Goal: Task Accomplishment & Management: Use online tool/utility

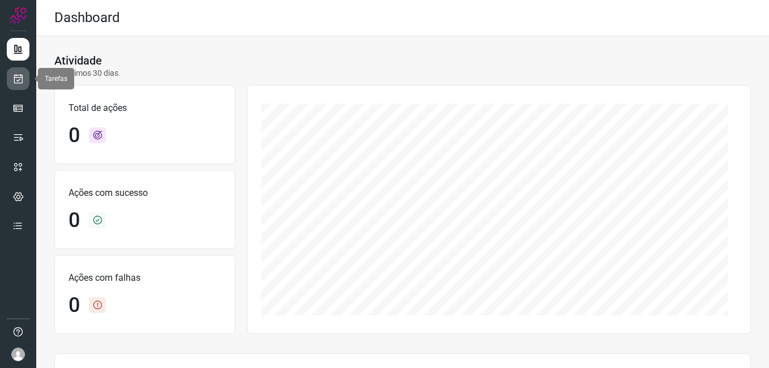
click at [20, 82] on icon at bounding box center [18, 78] width 12 height 11
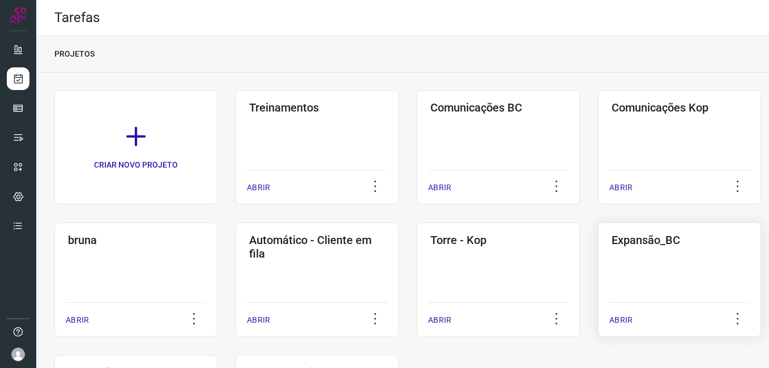
click at [628, 263] on div "Expansão_BC ABRIR" at bounding box center [679, 280] width 163 height 114
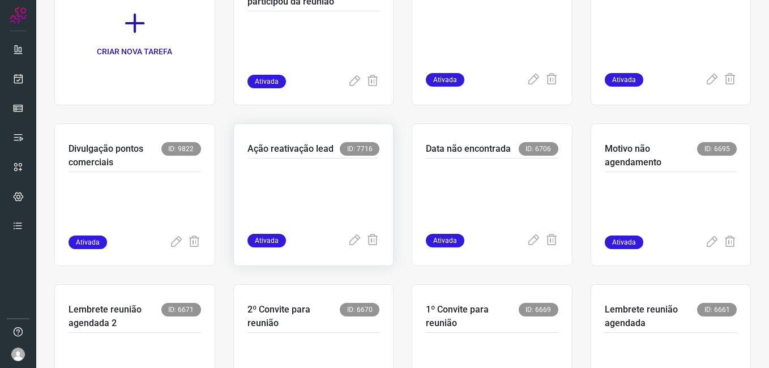
scroll to position [170, 0]
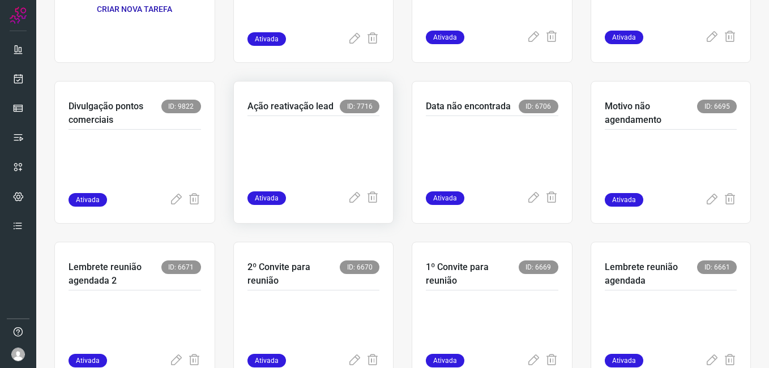
click at [317, 178] on p at bounding box center [314, 151] width 133 height 57
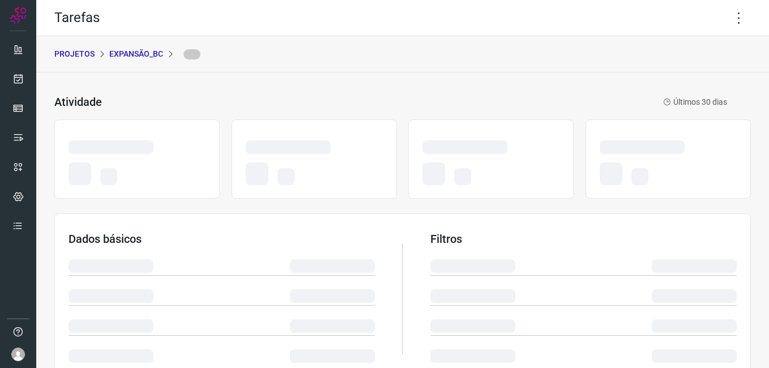
click at [121, 56] on p "Expansão_BC" at bounding box center [136, 54] width 54 height 12
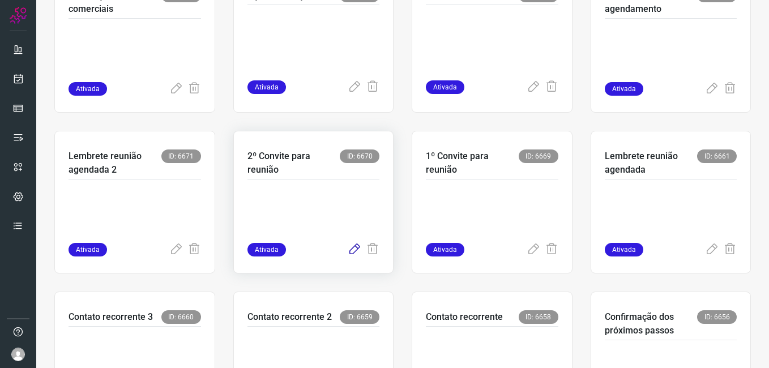
scroll to position [283, 0]
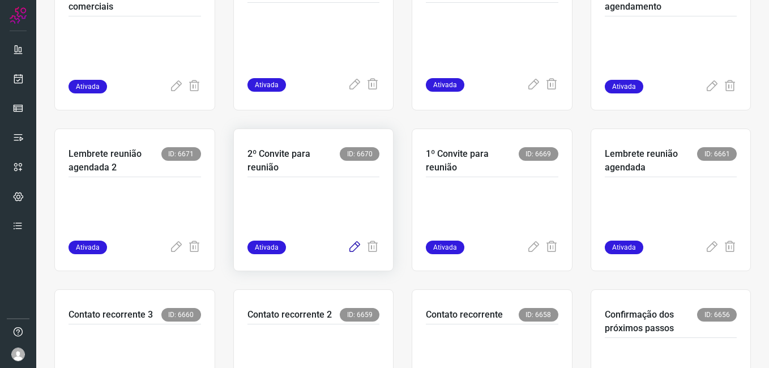
click at [348, 247] on icon at bounding box center [355, 248] width 14 height 14
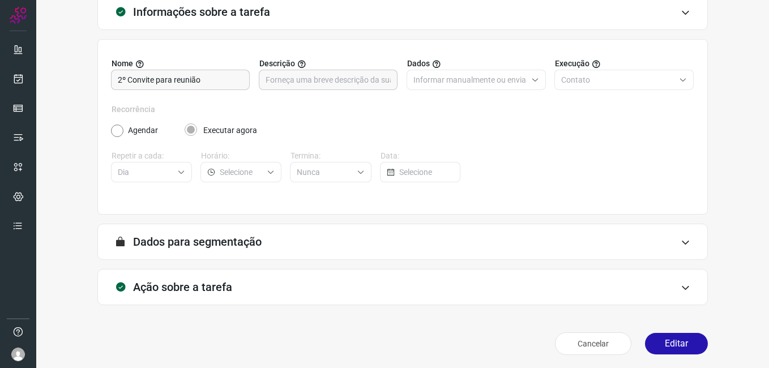
scroll to position [74, 0]
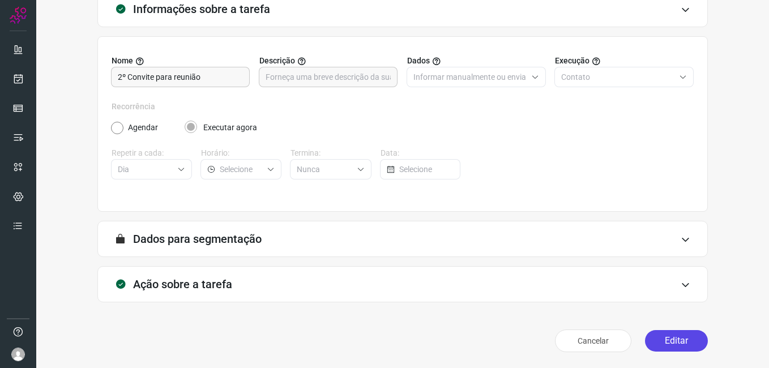
click at [668, 339] on button "Editar" at bounding box center [676, 341] width 63 height 22
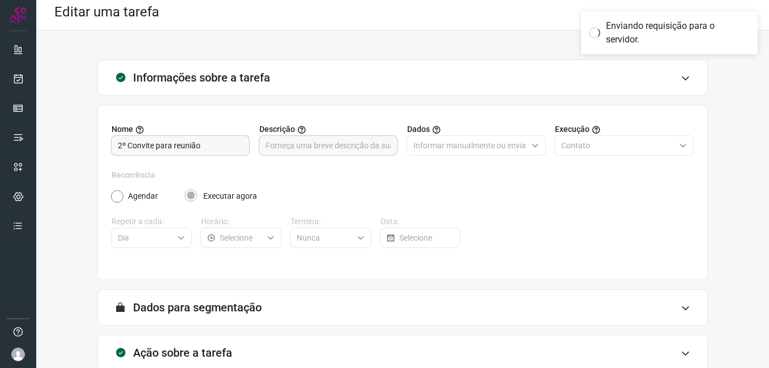
scroll to position [0, 0]
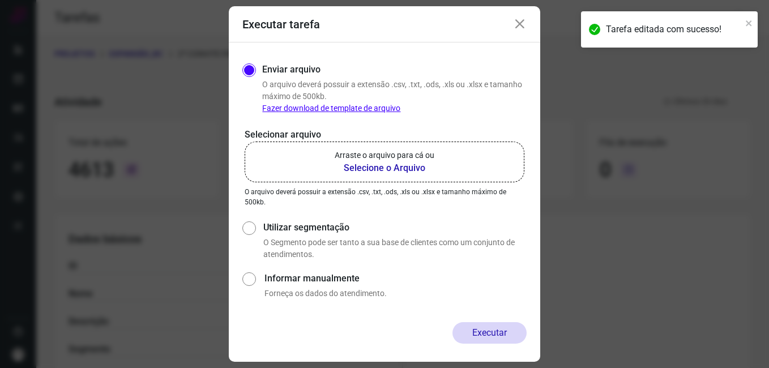
click at [369, 168] on b "Selecione o Arquivo" at bounding box center [385, 168] width 100 height 14
click at [0, 0] on input "Arraste o arquivo para cá ou Selecione o Arquivo" at bounding box center [0, 0] width 0 height 0
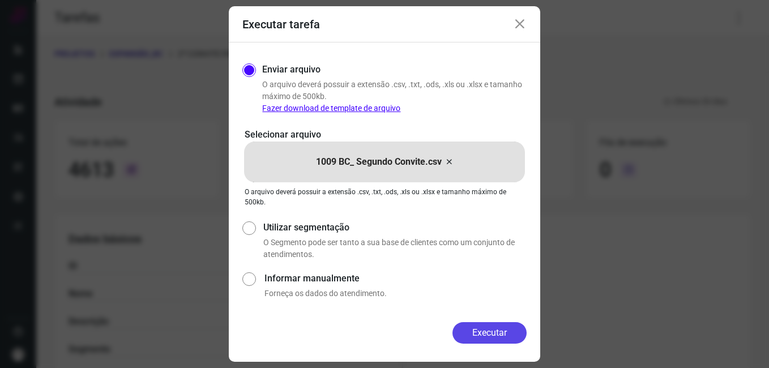
click at [458, 338] on button "Executar" at bounding box center [490, 333] width 74 height 22
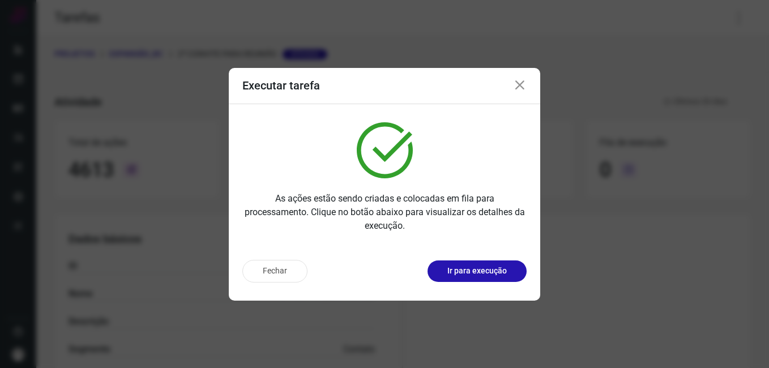
click at [366, 274] on div "Fechar Ir para execução" at bounding box center [384, 271] width 284 height 23
drag, startPoint x: 291, startPoint y: 271, endPoint x: 279, endPoint y: 259, distance: 17.2
click at [290, 272] on button "Fechar" at bounding box center [274, 271] width 65 height 23
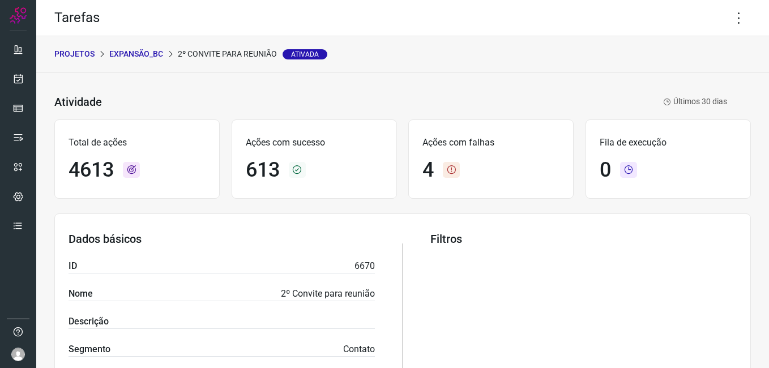
click at [150, 59] on p "Expansão_BC" at bounding box center [136, 54] width 54 height 12
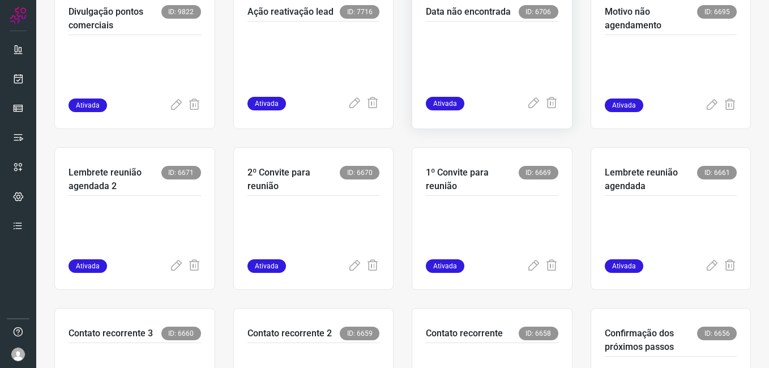
scroll to position [283, 0]
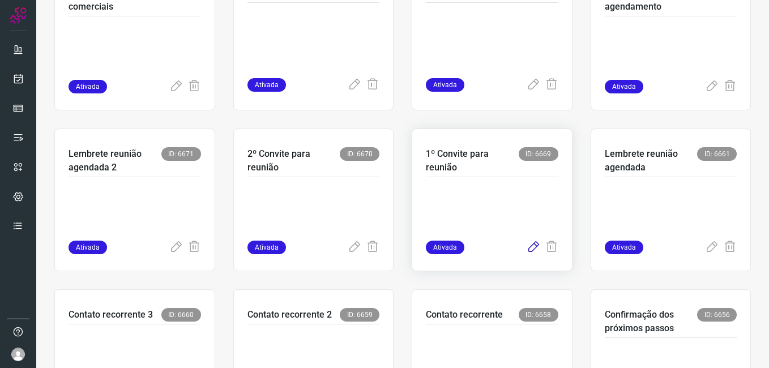
click at [527, 252] on icon at bounding box center [534, 248] width 14 height 14
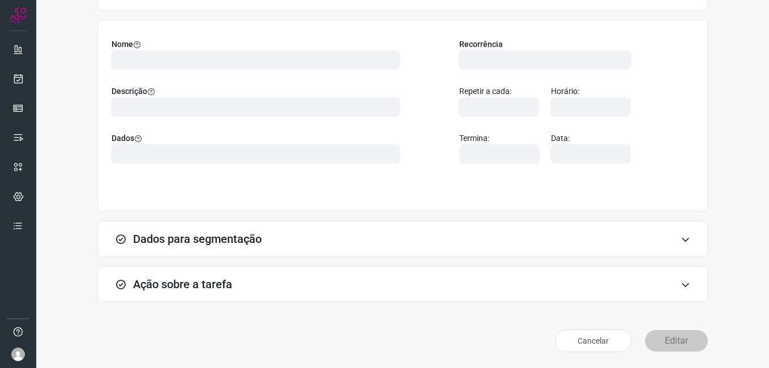
scroll to position [74, 0]
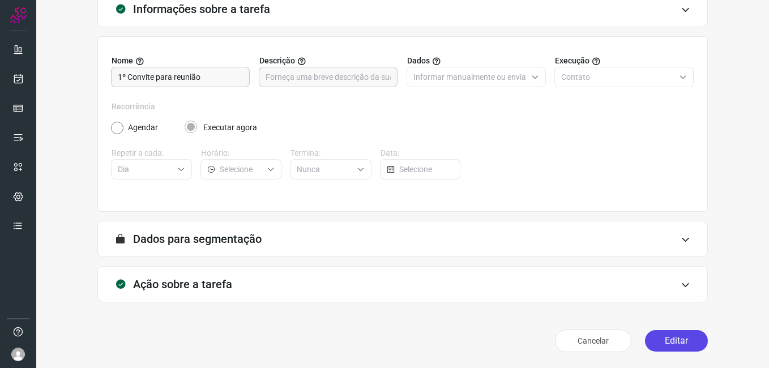
click at [651, 344] on button "Editar" at bounding box center [676, 341] width 63 height 22
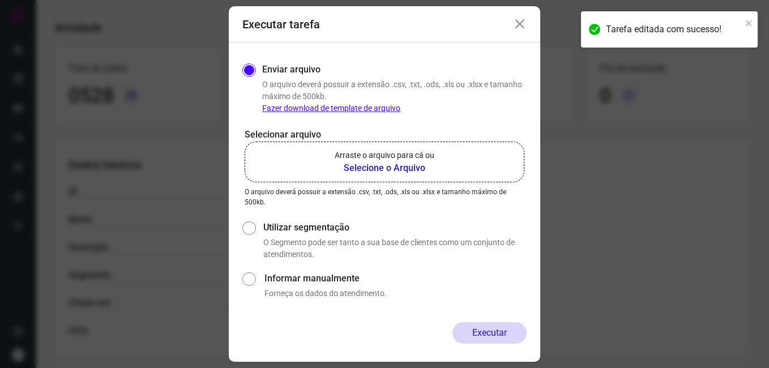
click at [361, 166] on b "Selecione o Arquivo" at bounding box center [385, 168] width 100 height 14
click at [0, 0] on input "Arraste o arquivo para cá ou Selecione o Arquivo" at bounding box center [0, 0] width 0 height 0
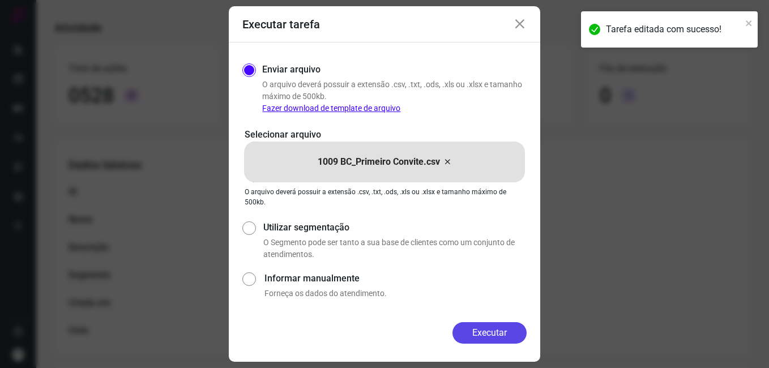
click at [466, 336] on button "Executar" at bounding box center [490, 333] width 74 height 22
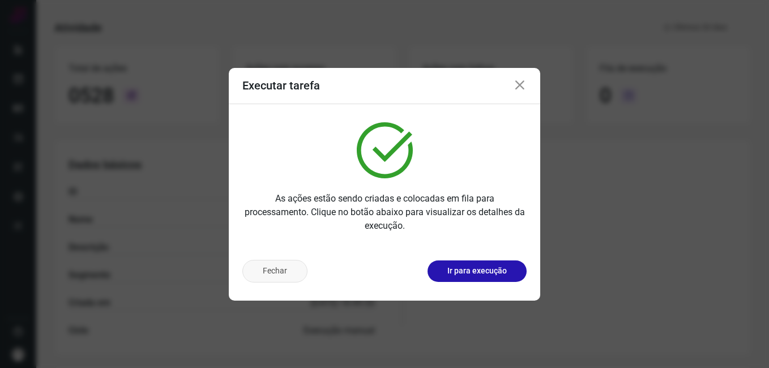
click at [262, 272] on button "Fechar" at bounding box center [274, 271] width 65 height 23
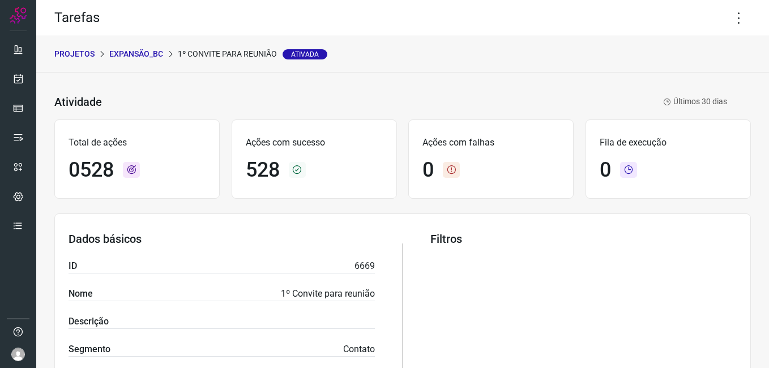
click at [139, 54] on p "Expansão_BC" at bounding box center [136, 54] width 54 height 12
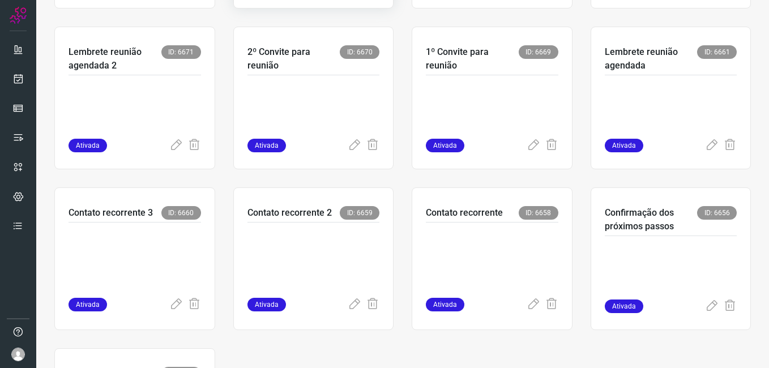
scroll to position [397, 0]
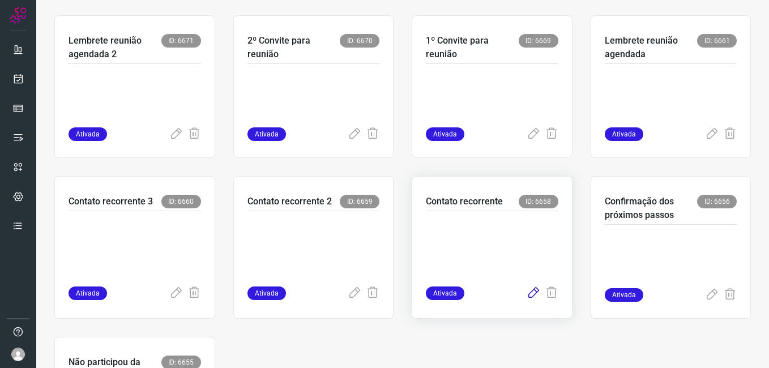
click at [527, 290] on icon at bounding box center [534, 294] width 14 height 14
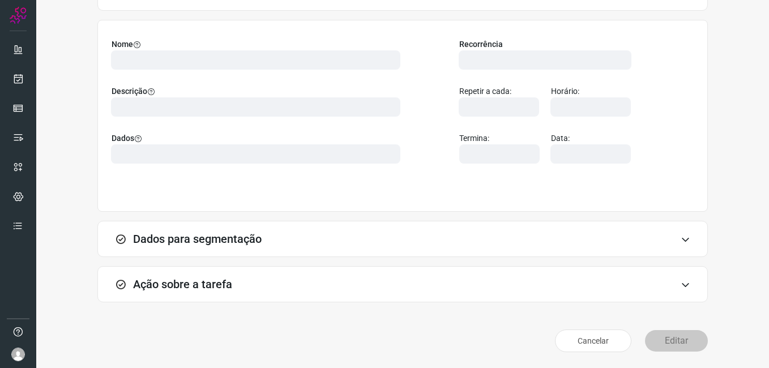
scroll to position [74, 0]
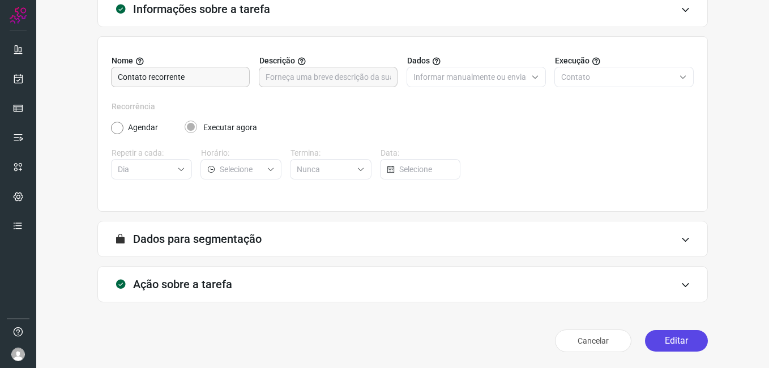
click at [648, 342] on button "Editar" at bounding box center [676, 341] width 63 height 22
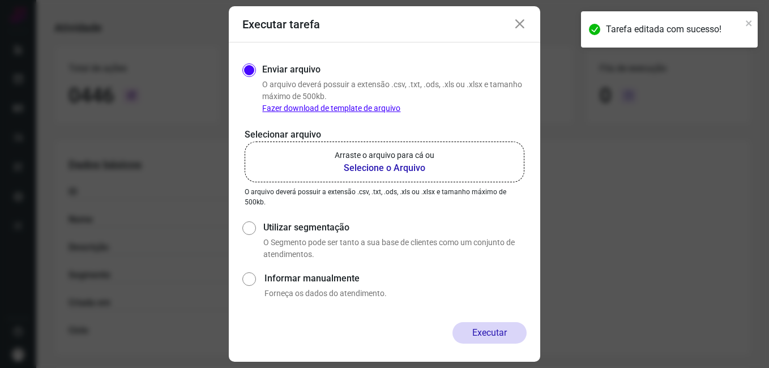
click at [356, 172] on b "Selecione o Arquivo" at bounding box center [385, 168] width 100 height 14
click at [0, 0] on input "Arraste o arquivo para cá ou Selecione o Arquivo" at bounding box center [0, 0] width 0 height 0
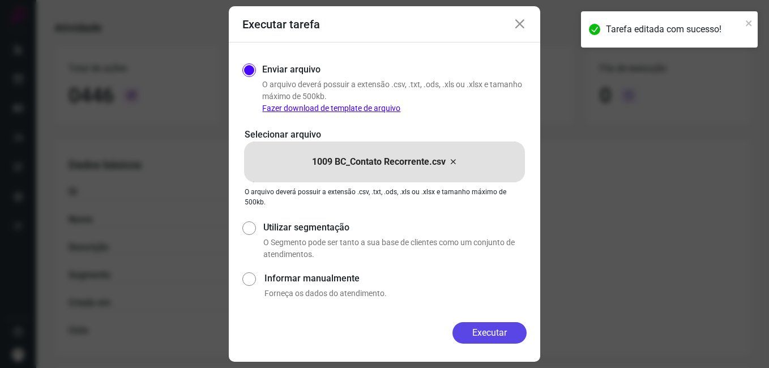
click at [472, 343] on button "Executar" at bounding box center [490, 333] width 74 height 22
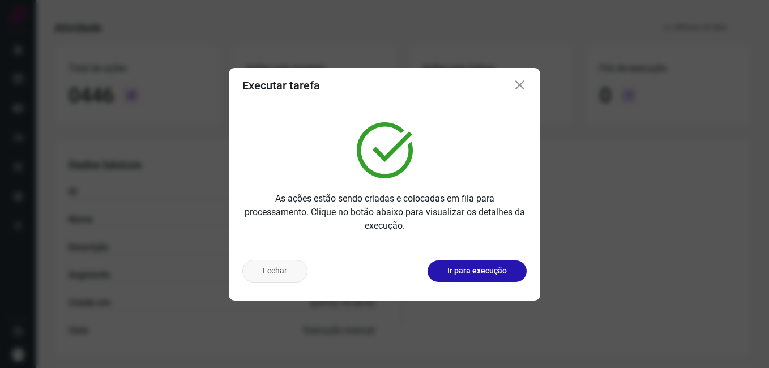
drag, startPoint x: 289, startPoint y: 276, endPoint x: 242, endPoint y: 222, distance: 71.9
click at [288, 276] on button "Fechar" at bounding box center [274, 271] width 65 height 23
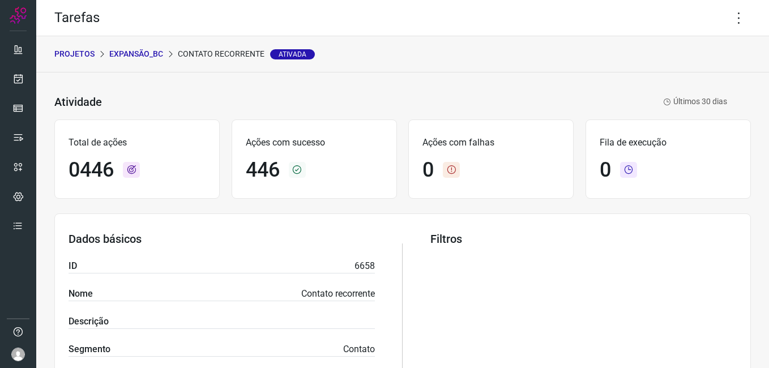
click at [147, 50] on p "Expansão_BC" at bounding box center [136, 54] width 54 height 12
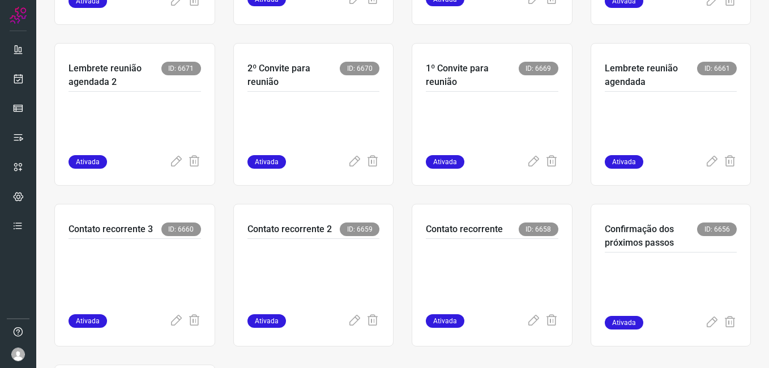
scroll to position [397, 0]
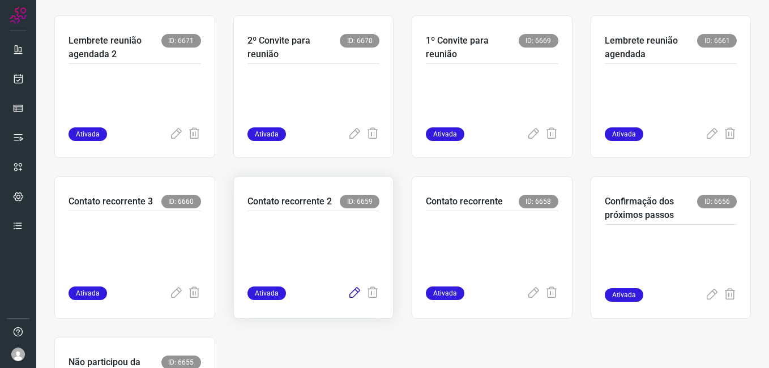
click at [348, 295] on icon at bounding box center [355, 294] width 14 height 14
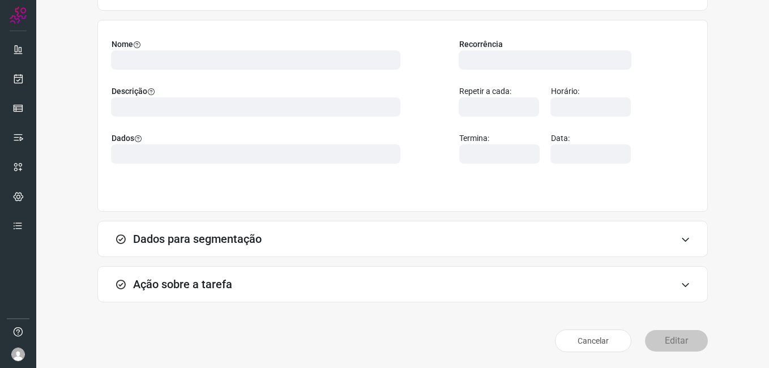
scroll to position [74, 0]
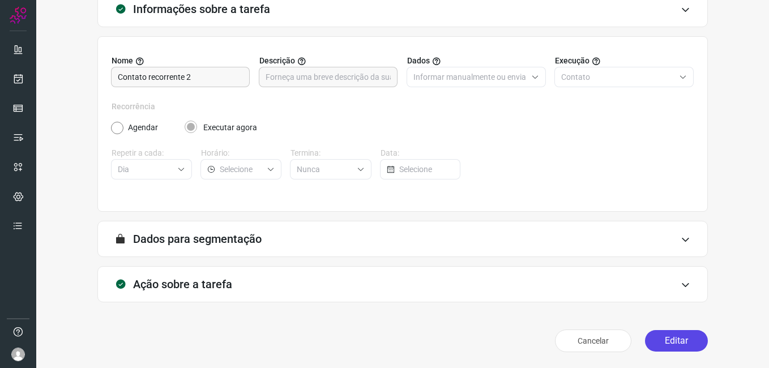
click at [653, 340] on button "Editar" at bounding box center [676, 341] width 63 height 22
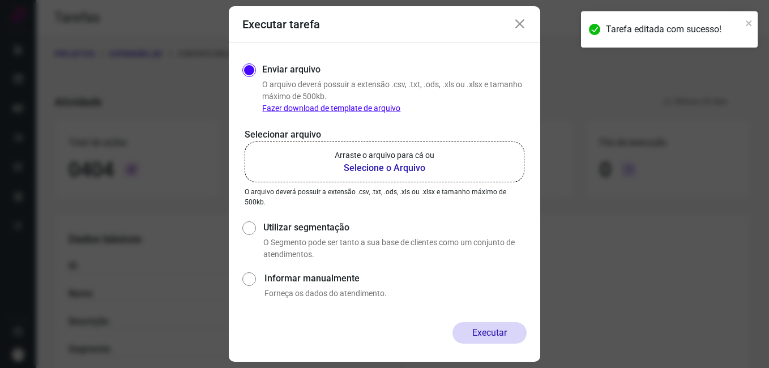
click at [355, 169] on b "Selecione o Arquivo" at bounding box center [385, 168] width 100 height 14
click at [0, 0] on input "Arraste o arquivo para cá ou Selecione o Arquivo" at bounding box center [0, 0] width 0 height 0
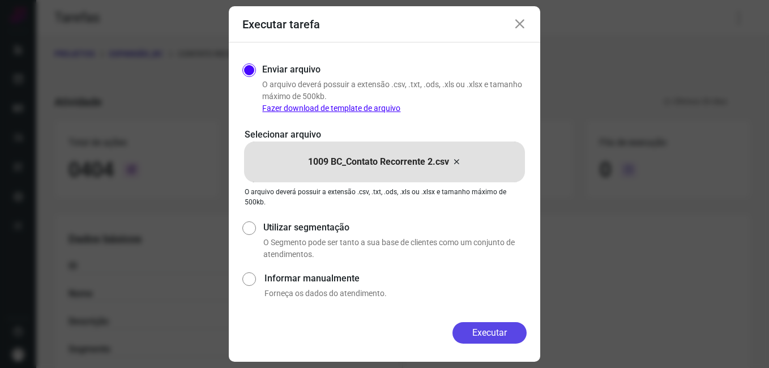
click at [462, 326] on button "Executar" at bounding box center [490, 333] width 74 height 22
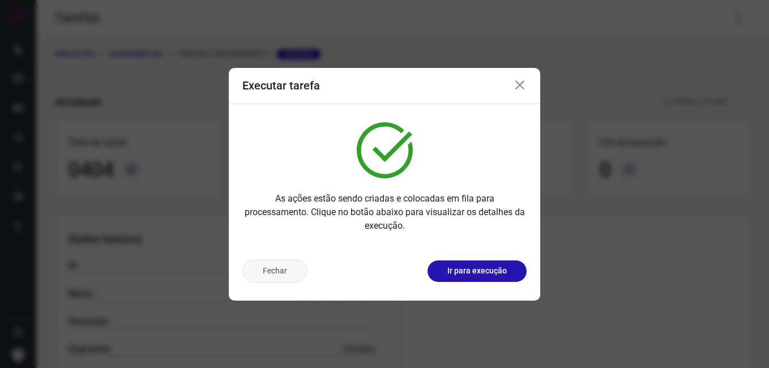
click at [268, 277] on button "Fechar" at bounding box center [274, 271] width 65 height 23
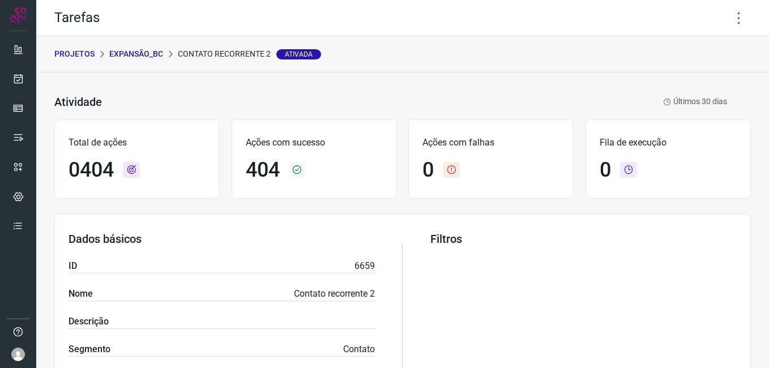
click at [144, 56] on p "Expansão_BC" at bounding box center [136, 54] width 54 height 12
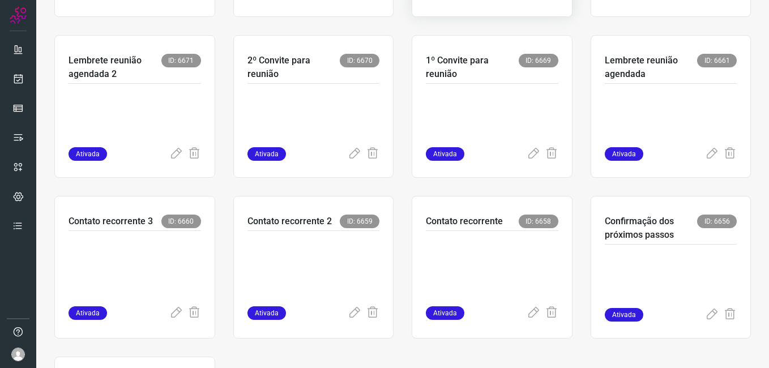
scroll to position [397, 0]
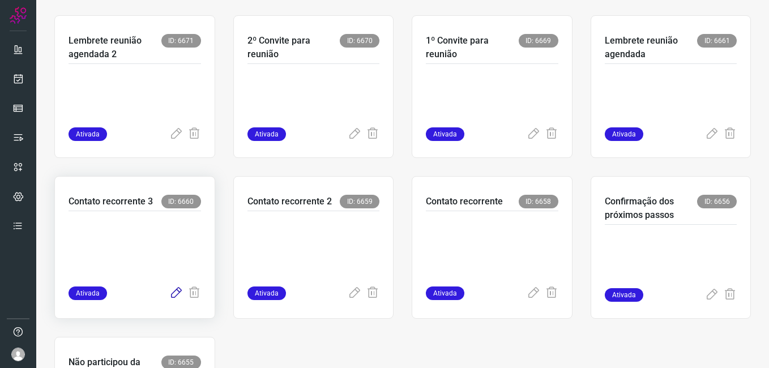
click at [169, 295] on icon at bounding box center [176, 294] width 14 height 14
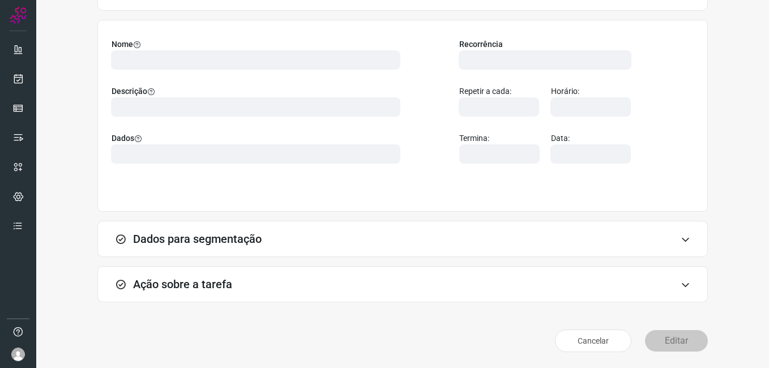
scroll to position [74, 0]
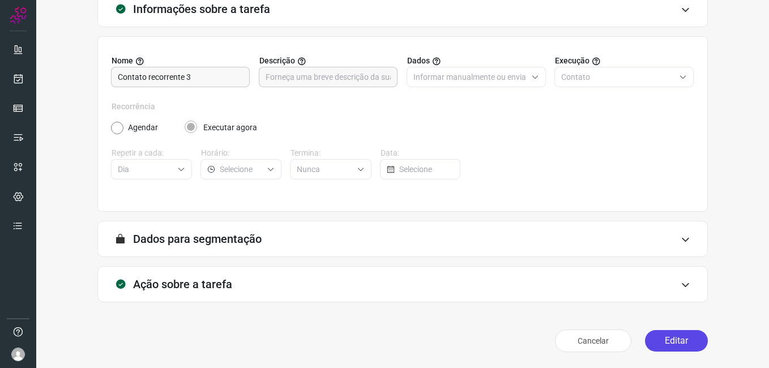
click at [664, 341] on button "Editar" at bounding box center [676, 341] width 63 height 22
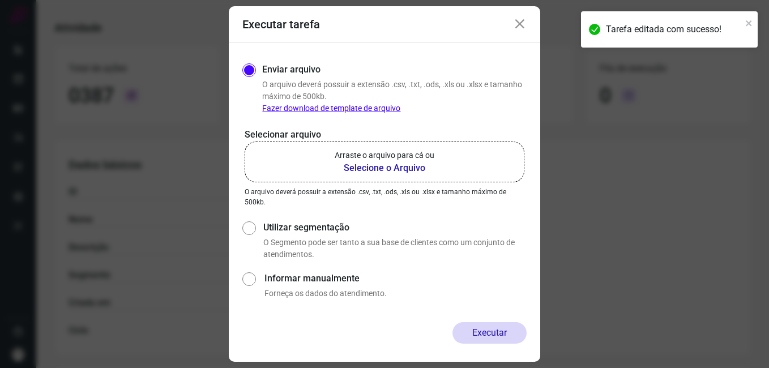
click at [366, 167] on b "Selecione o Arquivo" at bounding box center [385, 168] width 100 height 14
click at [0, 0] on input "Arraste o arquivo para cá ou Selecione o Arquivo" at bounding box center [0, 0] width 0 height 0
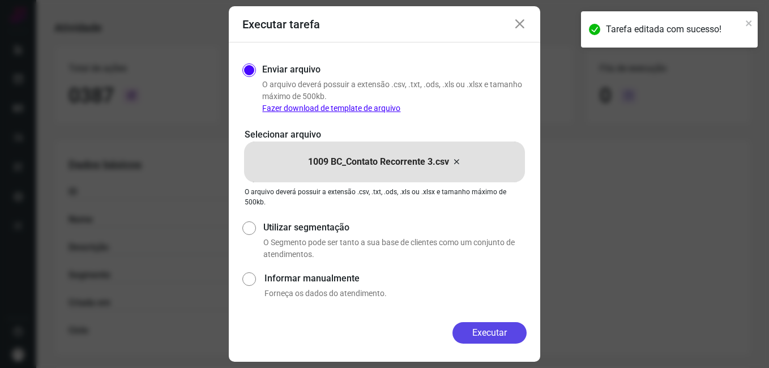
click at [478, 326] on button "Executar" at bounding box center [490, 333] width 74 height 22
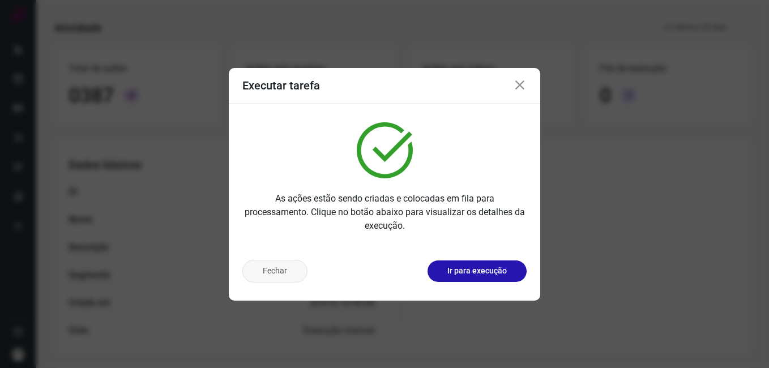
click at [287, 280] on button "Fechar" at bounding box center [274, 271] width 65 height 23
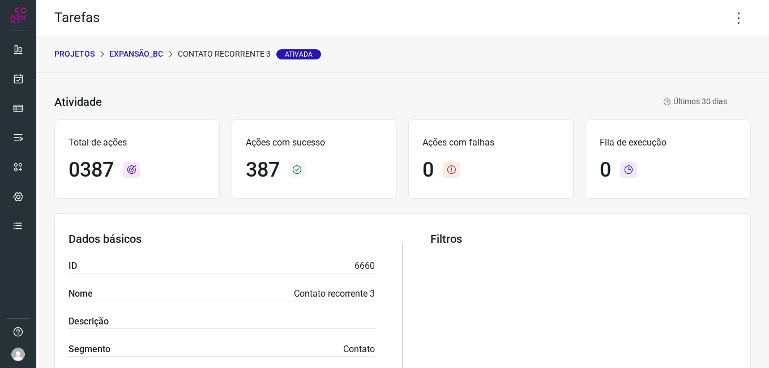
click at [150, 54] on p "Expansão_BC" at bounding box center [136, 54] width 54 height 12
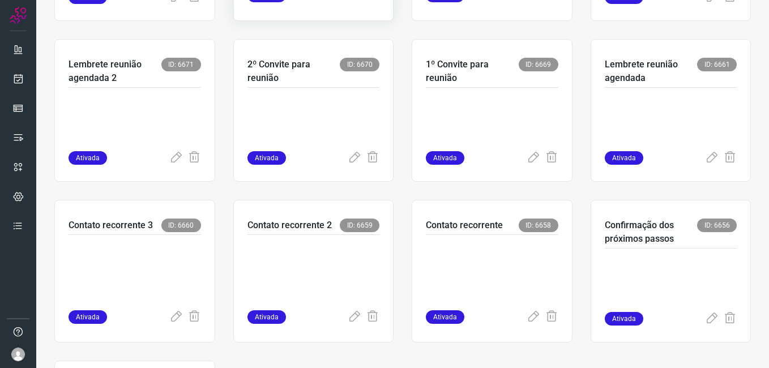
scroll to position [397, 0]
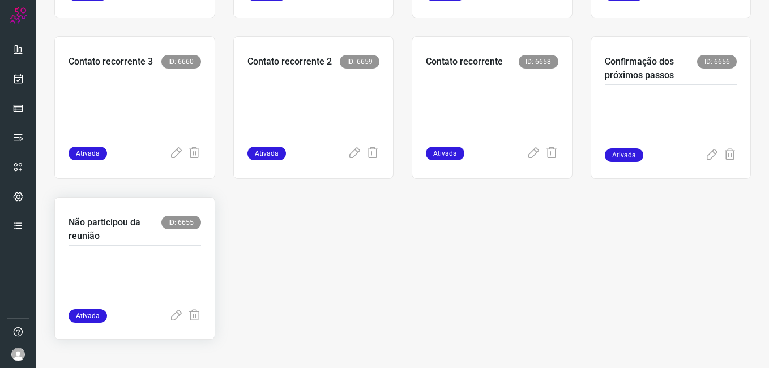
click at [172, 308] on p at bounding box center [135, 281] width 133 height 57
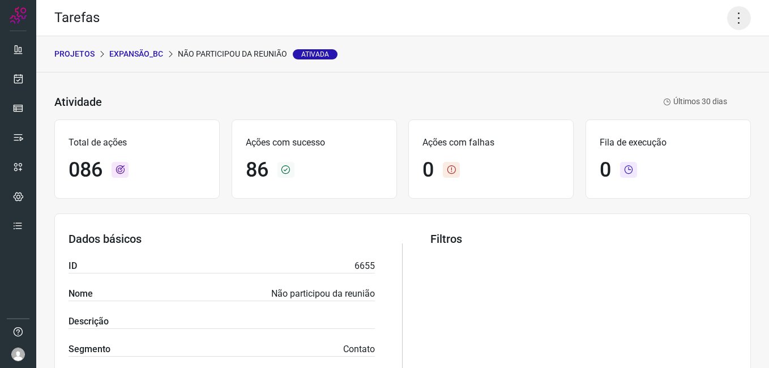
click at [733, 20] on icon at bounding box center [739, 18] width 24 height 24
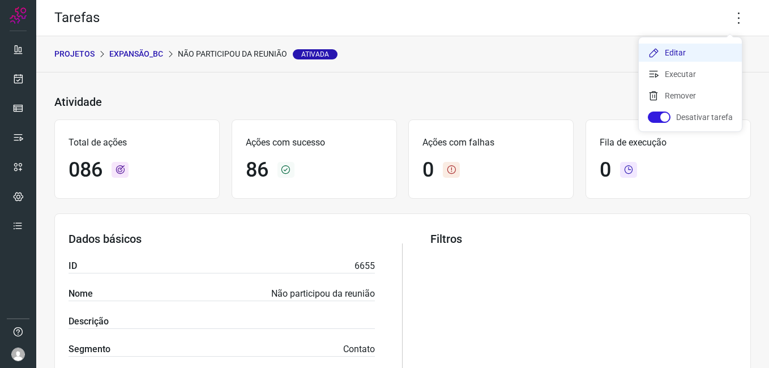
click at [685, 52] on li "Editar" at bounding box center [690, 53] width 103 height 18
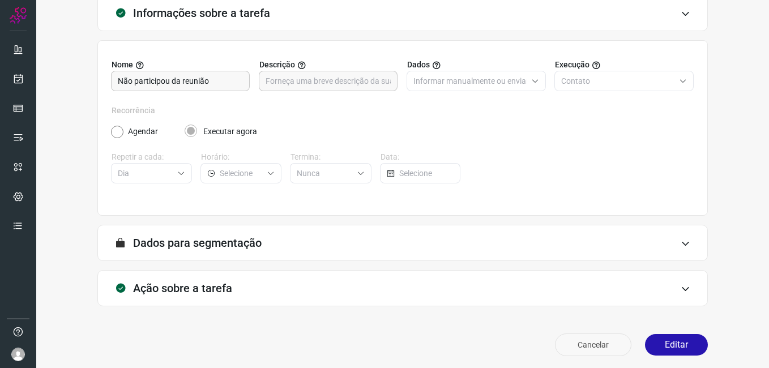
scroll to position [74, 0]
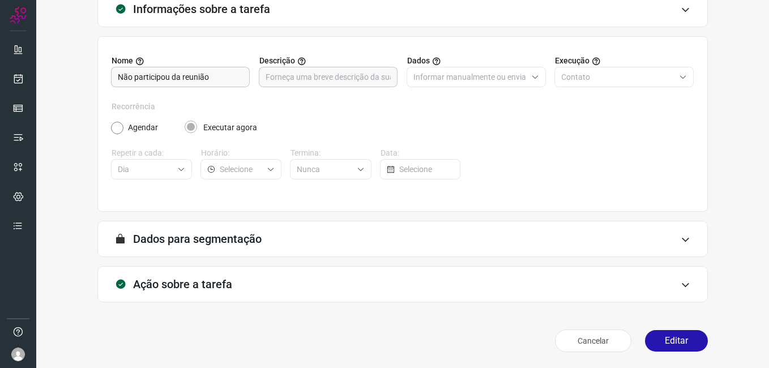
drag, startPoint x: 667, startPoint y: 342, endPoint x: 626, endPoint y: 323, distance: 45.6
click at [667, 343] on button "Editar" at bounding box center [676, 341] width 63 height 22
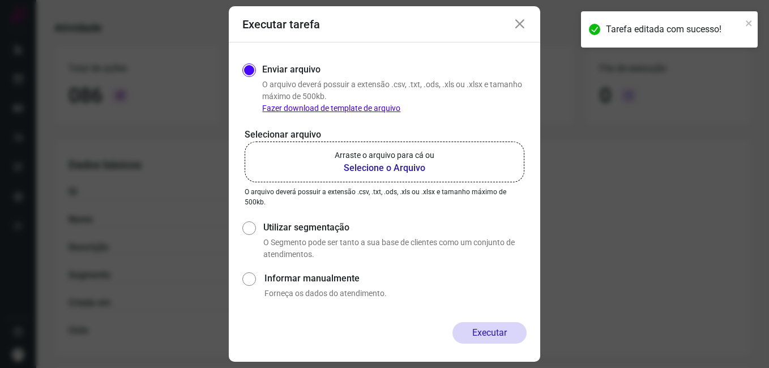
click at [366, 169] on b "Selecione o Arquivo" at bounding box center [385, 168] width 100 height 14
click at [0, 0] on input "Arraste o arquivo para cá ou Selecione o Arquivo" at bounding box center [0, 0] width 0 height 0
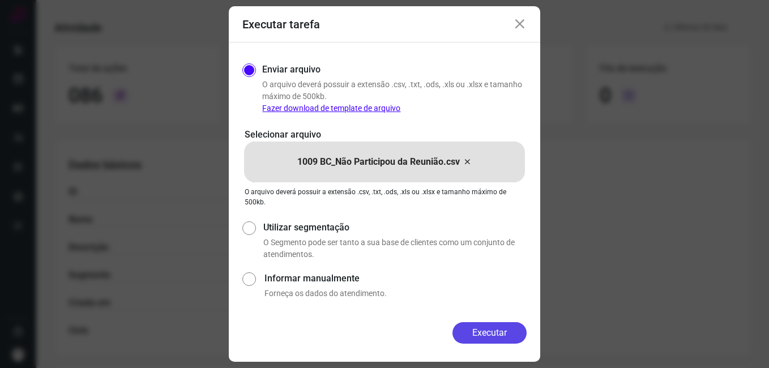
click at [469, 331] on button "Executar" at bounding box center [490, 333] width 74 height 22
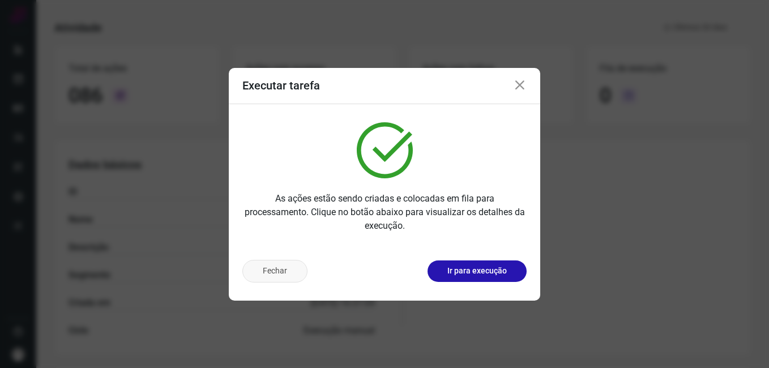
click at [299, 276] on button "Fechar" at bounding box center [274, 271] width 65 height 23
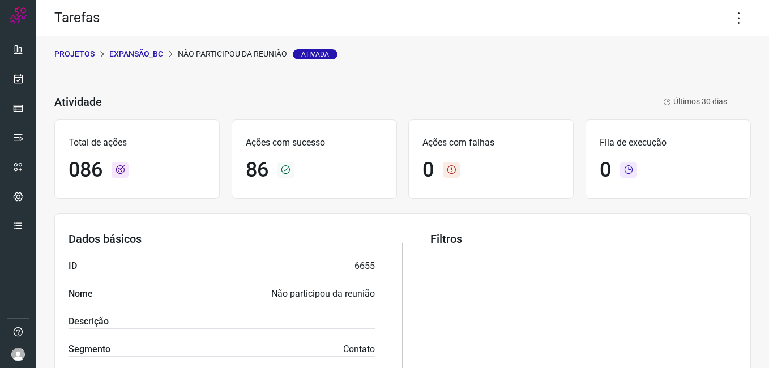
click at [138, 58] on p "Expansão_BC" at bounding box center [136, 54] width 54 height 12
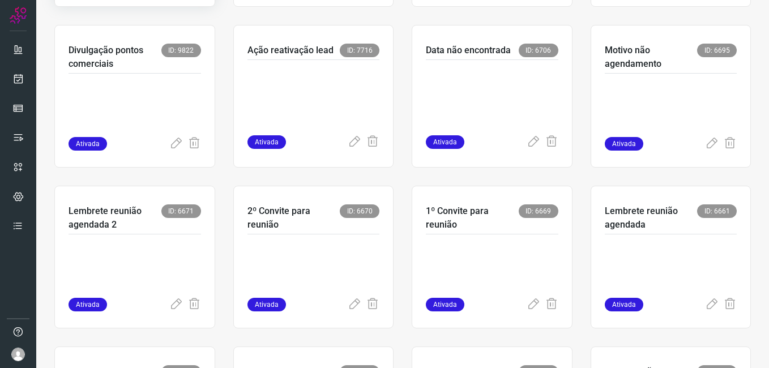
scroll to position [227, 0]
click at [432, 268] on p at bounding box center [492, 269] width 133 height 57
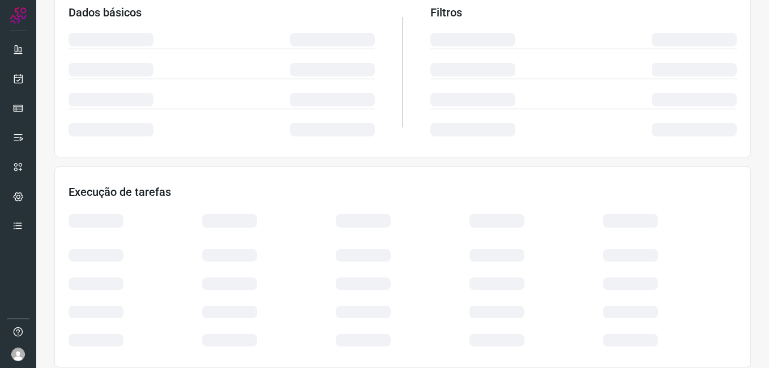
scroll to position [217, 0]
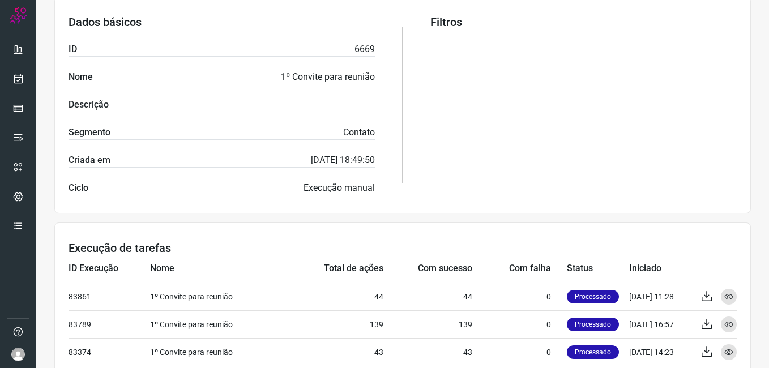
click at [432, 268] on td "Com sucesso" at bounding box center [427, 269] width 89 height 28
click at [471, 122] on div "Filtros" at bounding box center [584, 105] width 306 height 180
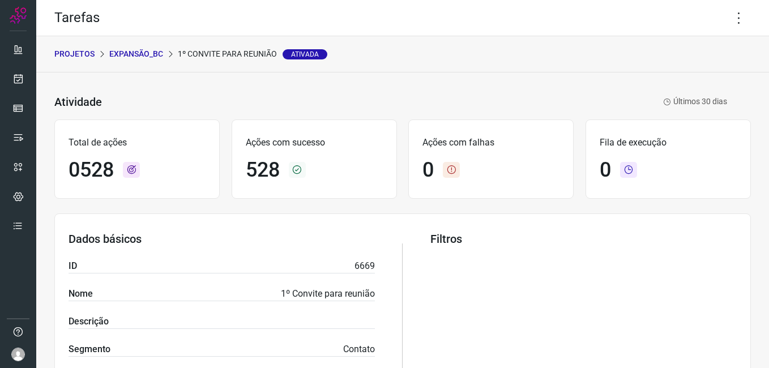
click at [148, 50] on p "Expansão_BC" at bounding box center [136, 54] width 54 height 12
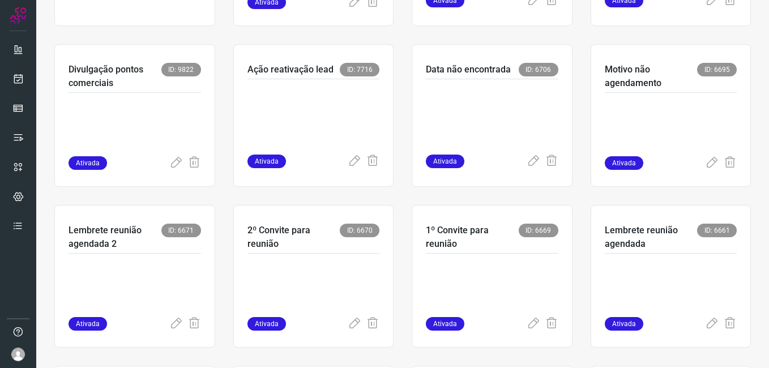
scroll to position [283, 0]
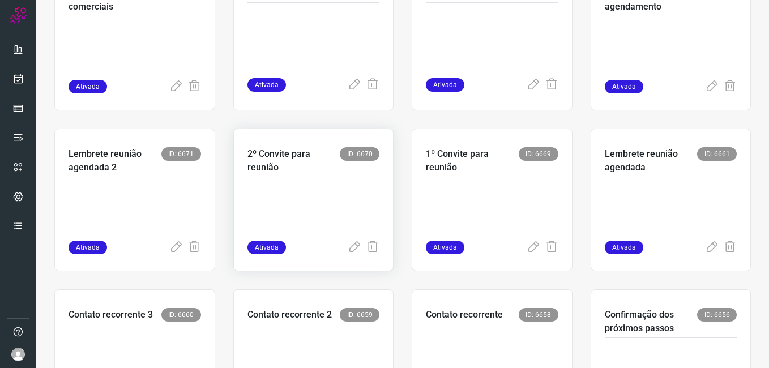
click at [330, 206] on p at bounding box center [314, 212] width 133 height 57
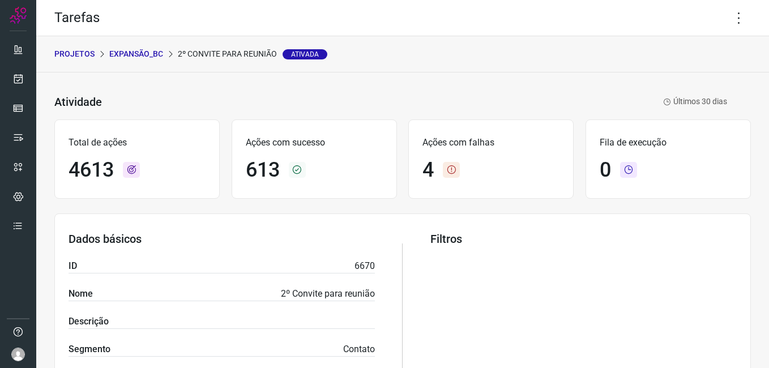
click at [151, 53] on p "Expansão_BC" at bounding box center [136, 54] width 54 height 12
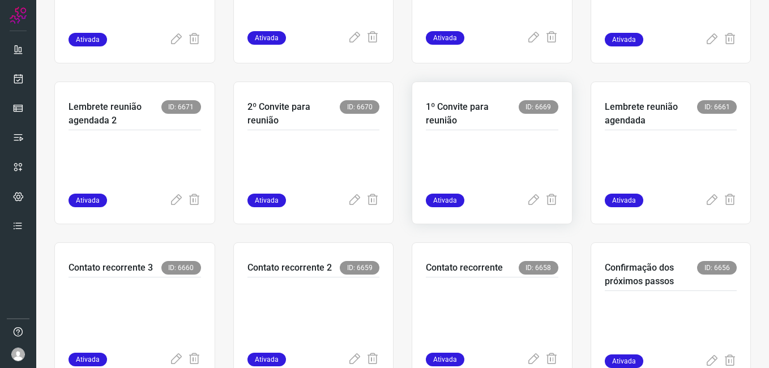
scroll to position [340, 0]
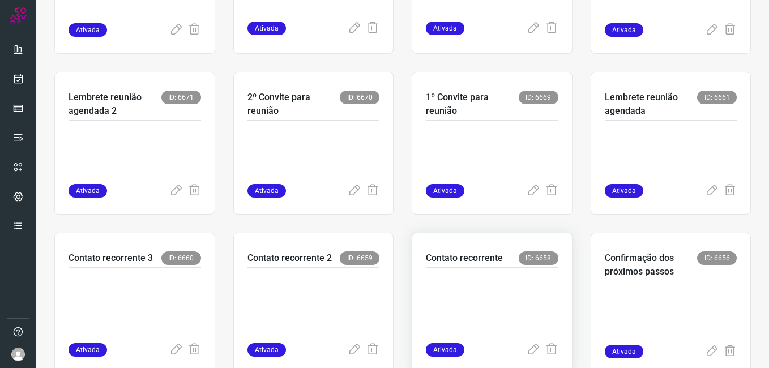
click at [460, 293] on p at bounding box center [492, 303] width 133 height 57
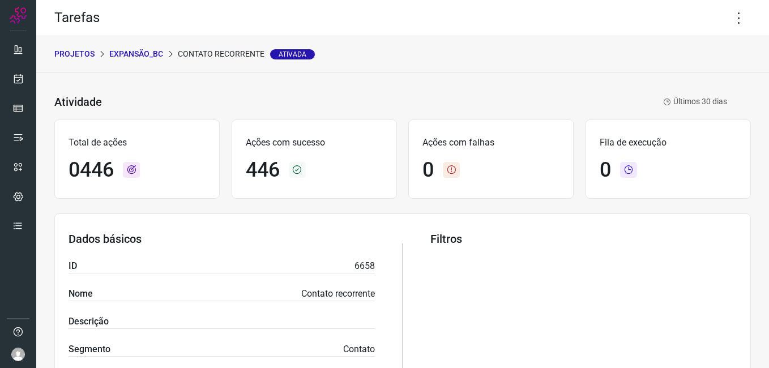
click at [144, 57] on p "Expansão_BC" at bounding box center [136, 54] width 54 height 12
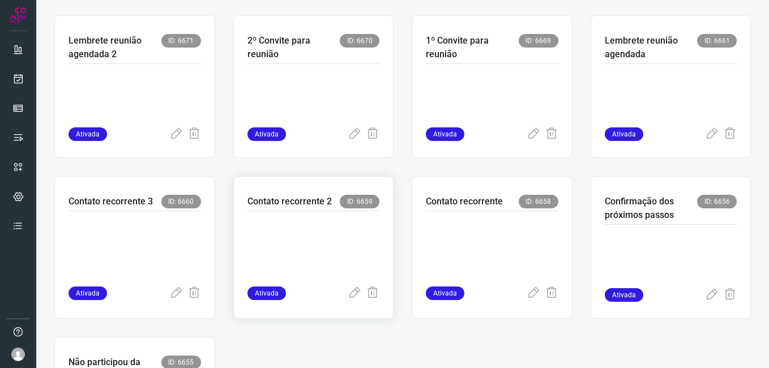
click at [289, 249] on p at bounding box center [314, 246] width 133 height 57
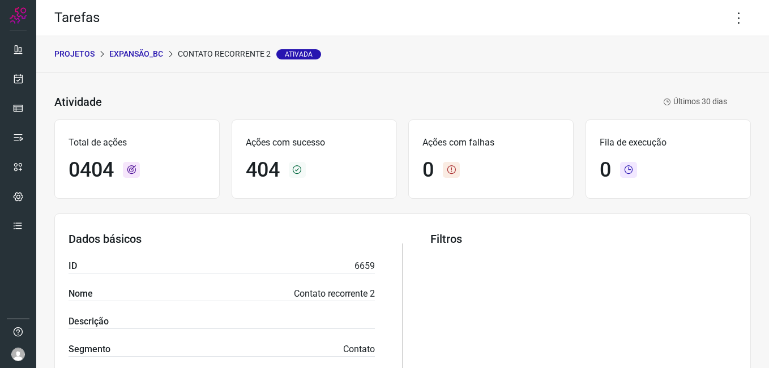
click at [141, 51] on p "Expansão_BC" at bounding box center [136, 54] width 54 height 12
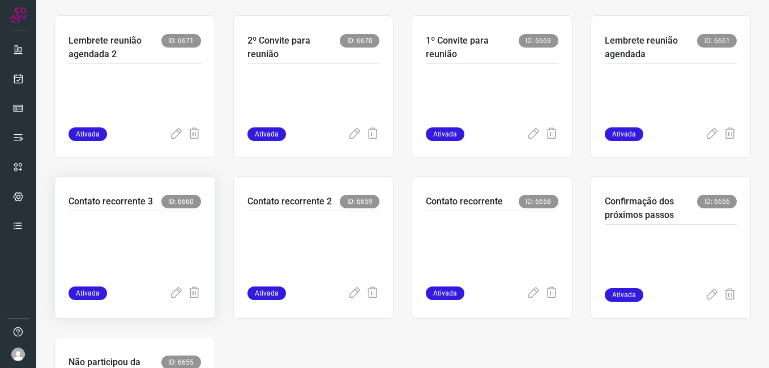
click at [191, 254] on p at bounding box center [135, 246] width 133 height 57
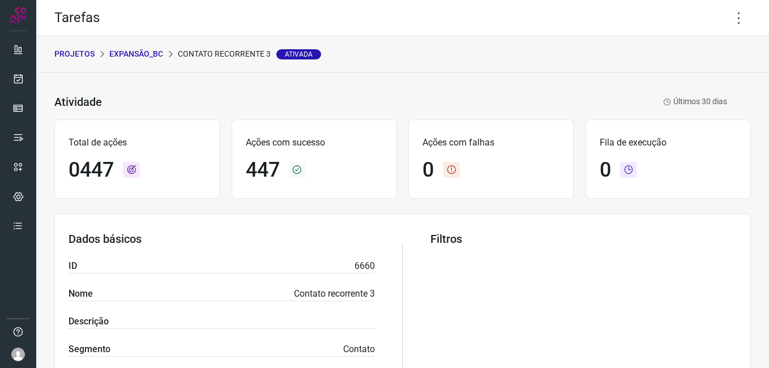
click at [150, 53] on p "Expansão_BC" at bounding box center [136, 54] width 54 height 12
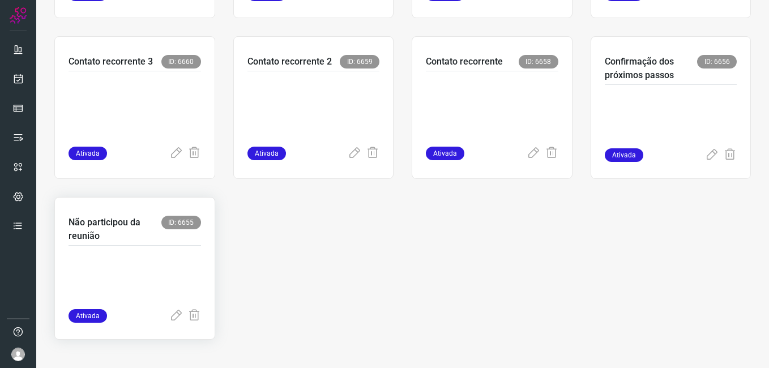
click at [189, 267] on p at bounding box center [135, 281] width 133 height 57
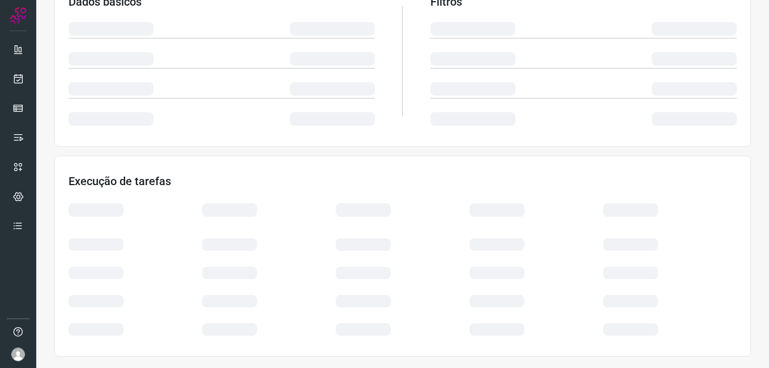
scroll to position [217, 0]
